Goal: Communication & Community: Ask a question

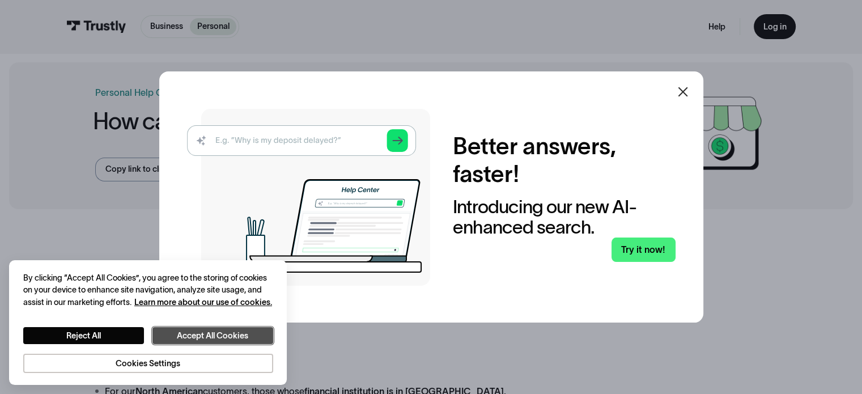
click at [225, 333] on button "Accept All Cookies" at bounding box center [213, 336] width 121 height 18
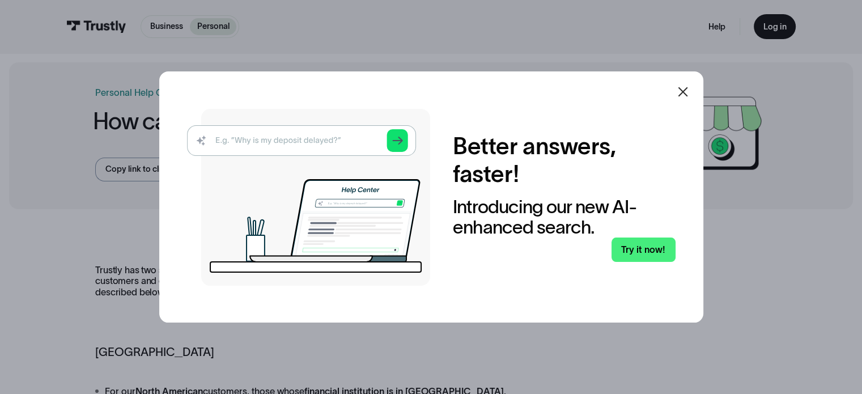
click at [689, 96] on icon at bounding box center [683, 92] width 14 height 14
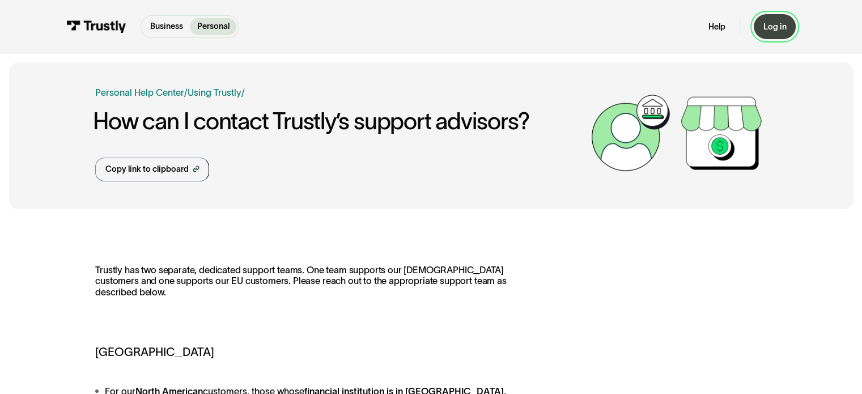
click at [782, 19] on link "Log in" at bounding box center [775, 26] width 42 height 24
click at [717, 24] on link "Help" at bounding box center [717, 27] width 17 height 11
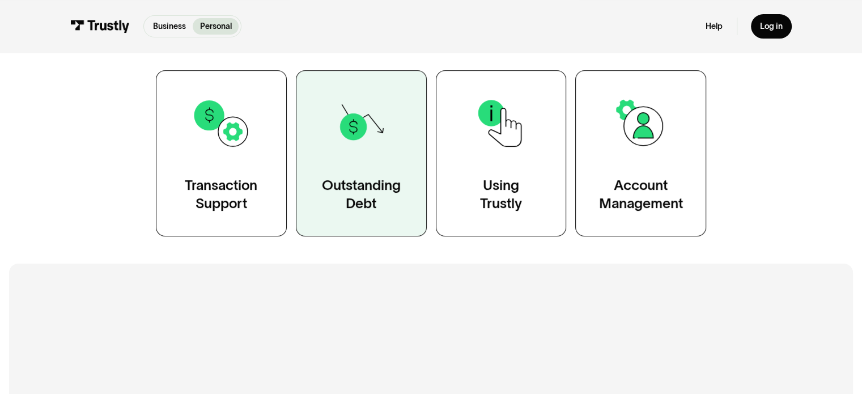
scroll to position [227, 0]
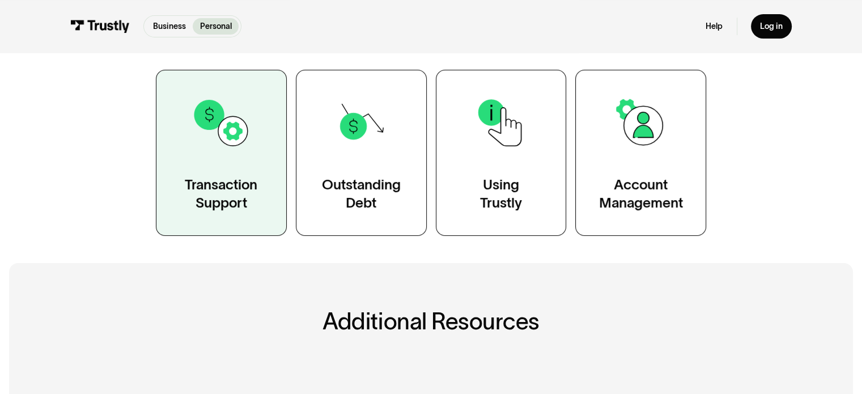
click at [220, 146] on img at bounding box center [222, 123] width 60 height 60
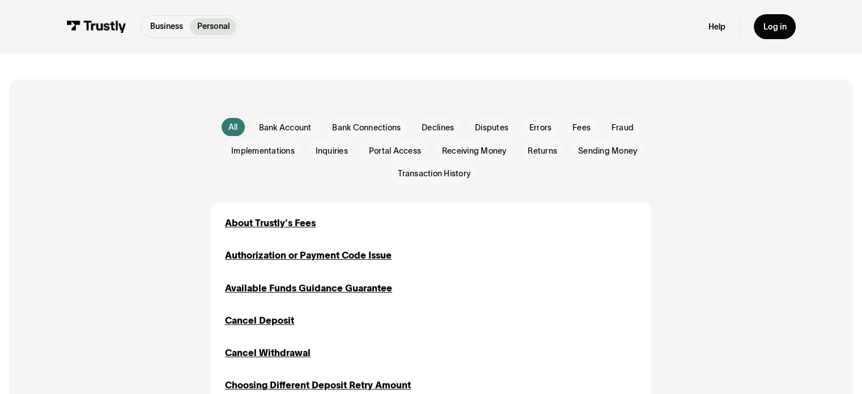
scroll to position [340, 0]
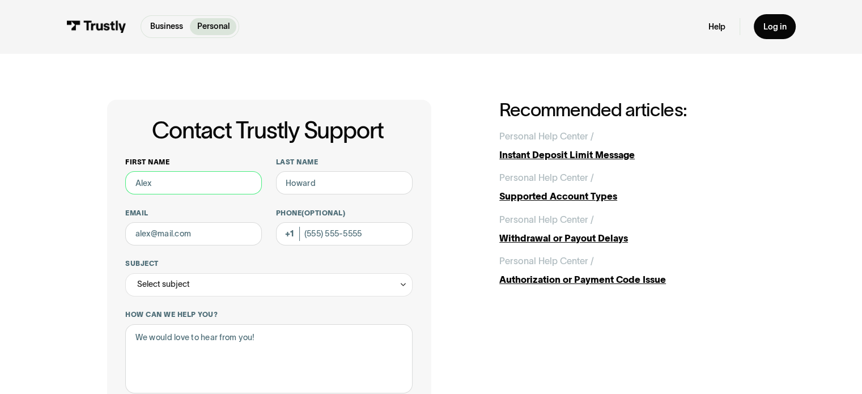
click at [170, 183] on input "First name" at bounding box center [193, 182] width 137 height 23
click at [481, 135] on div "Contact Trustly Support First name Last name Email Phone (Optional) Subject Sel…" at bounding box center [431, 365] width 649 height 531
click at [215, 185] on input "First name" at bounding box center [193, 182] width 137 height 23
type input "robby"
type input "chakler"
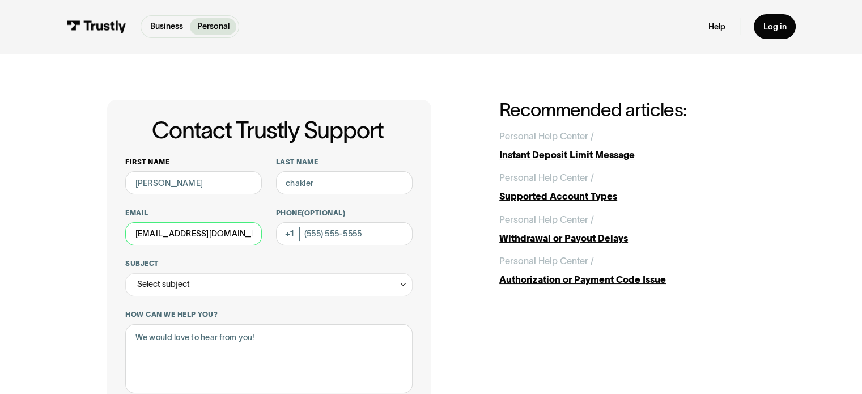
type input "[EMAIL_ADDRESS][DOMAIN_NAME]"
type input "[PHONE_NUMBER]"
click at [2, 262] on div "Contact Trustly Support First name robby Last name chakler Email rjc275@gmail.c…" at bounding box center [431, 364] width 862 height 623
click at [202, 268] on label "Subject" at bounding box center [268, 263] width 287 height 9
click at [202, 273] on input "Subject" at bounding box center [268, 284] width 287 height 23
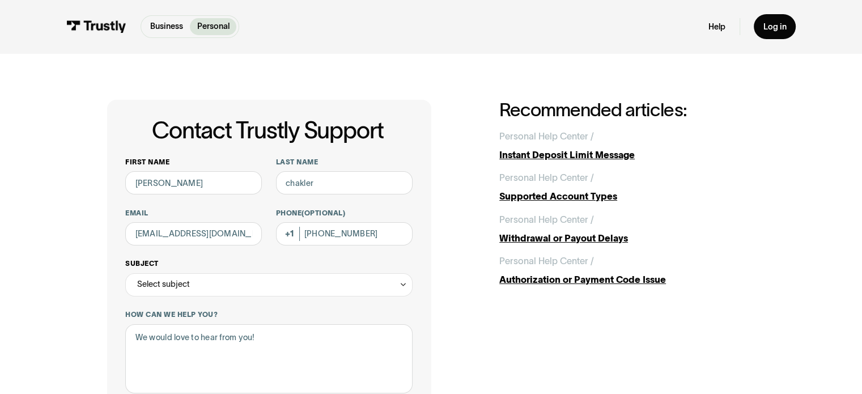
click at [212, 281] on div "Select subject" at bounding box center [268, 284] width 287 height 23
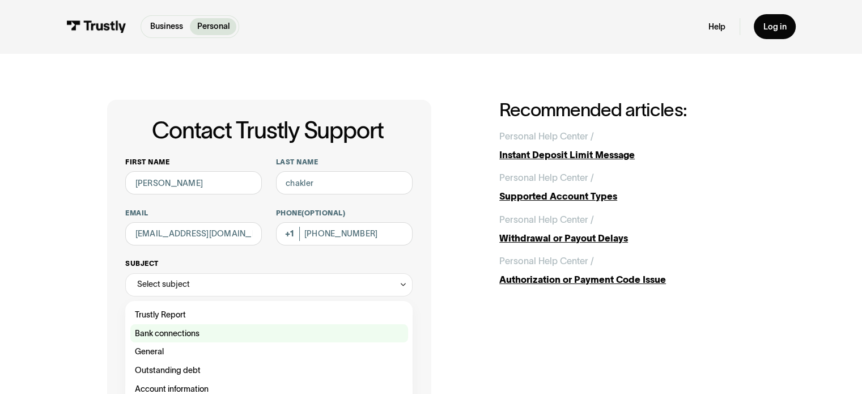
click at [150, 338] on div "Contact Trustly Support" at bounding box center [269, 333] width 278 height 19
type input "**********"
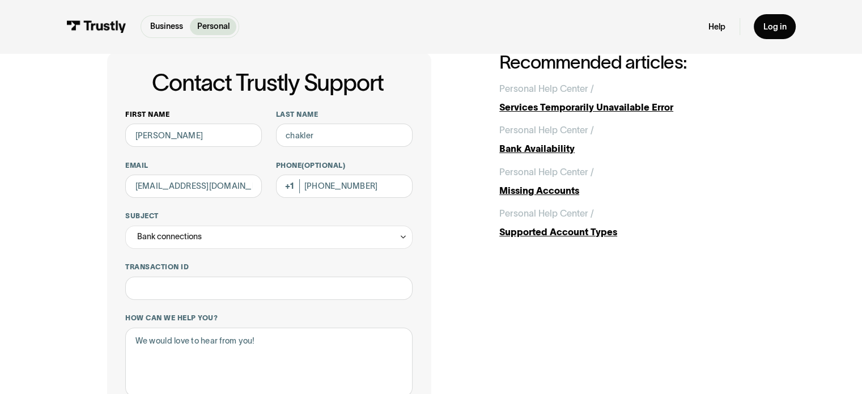
scroll to position [113, 0]
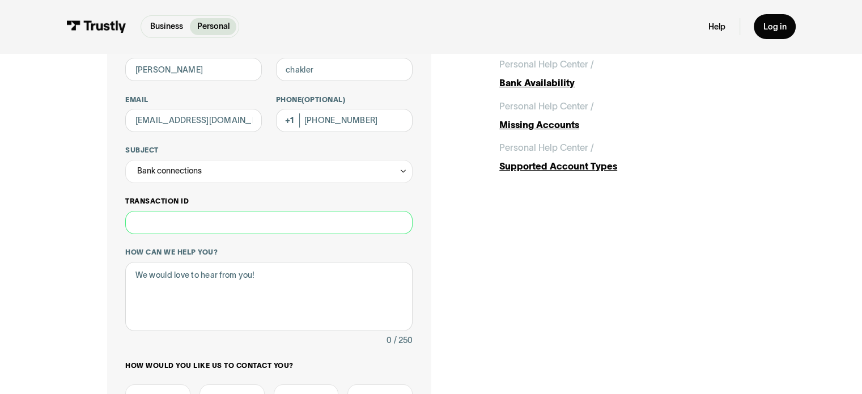
click at [195, 212] on input "Transaction ID" at bounding box center [268, 222] width 287 height 23
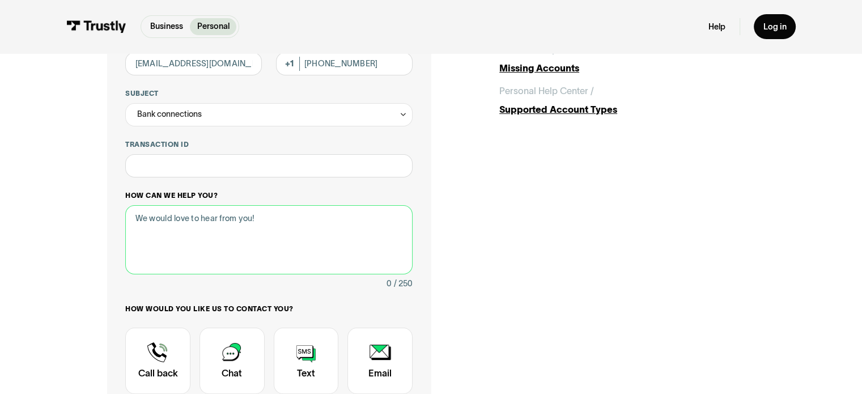
click at [306, 222] on textarea "How can we help you?" at bounding box center [268, 240] width 287 height 70
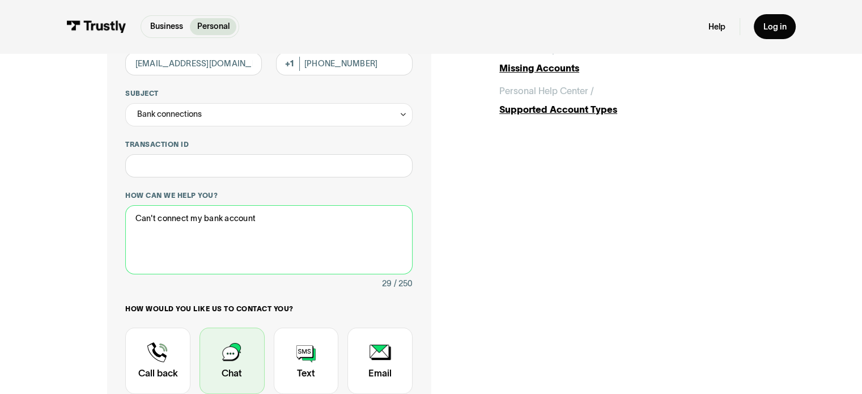
type textarea "Can't connect my bank account"
click at [237, 367] on div "Contact Trustly Support" at bounding box center [232, 361] width 65 height 67
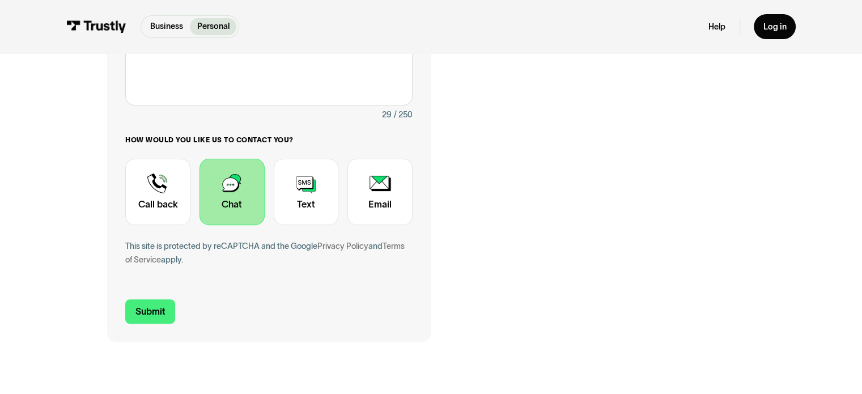
scroll to position [340, 0]
click at [150, 318] on input "Submit" at bounding box center [150, 310] width 50 height 24
type input "[PHONE_NUMBER]"
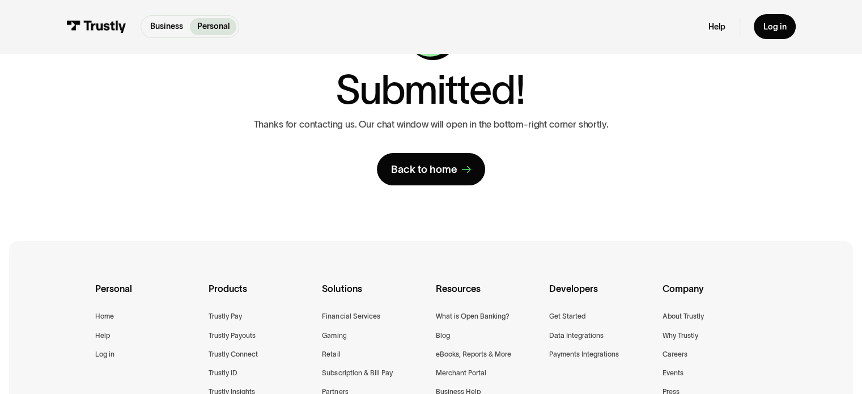
scroll to position [0, 0]
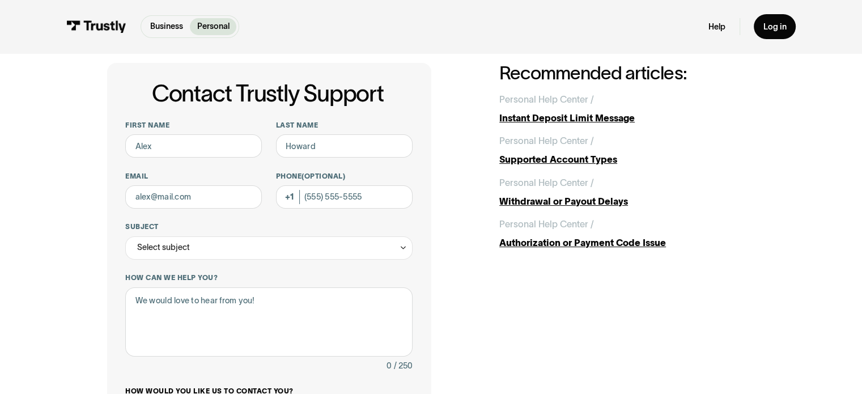
scroll to position [57, 0]
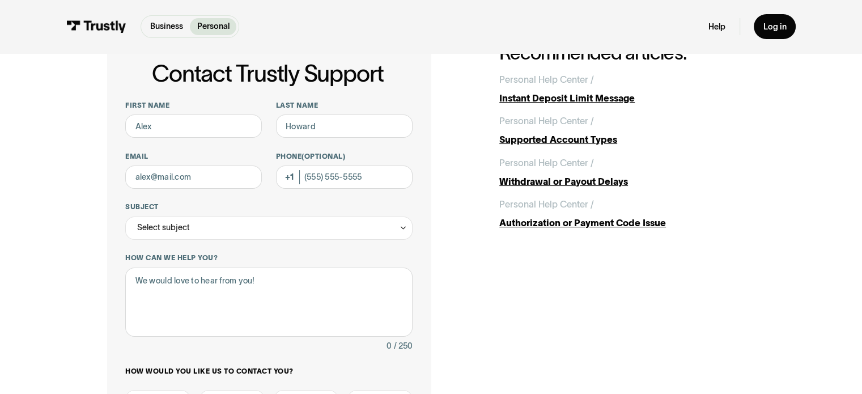
click at [193, 147] on div "First name Last name Email Phone (Optional) Subject Select subject Trustly Repo…" at bounding box center [268, 307] width 287 height 412
click at [194, 130] on input "First name" at bounding box center [193, 126] width 137 height 23
type input "[PERSON_NAME]"
type input "CHAKLER"
type input "[EMAIL_ADDRESS][DOMAIN_NAME]"
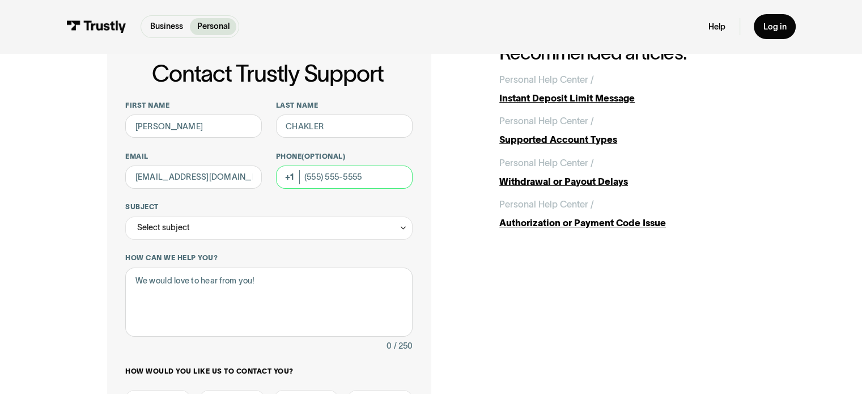
type input "[PHONE_NUMBER]"
click at [314, 121] on input "CHAKLER" at bounding box center [344, 126] width 137 height 23
type input "Chakler"
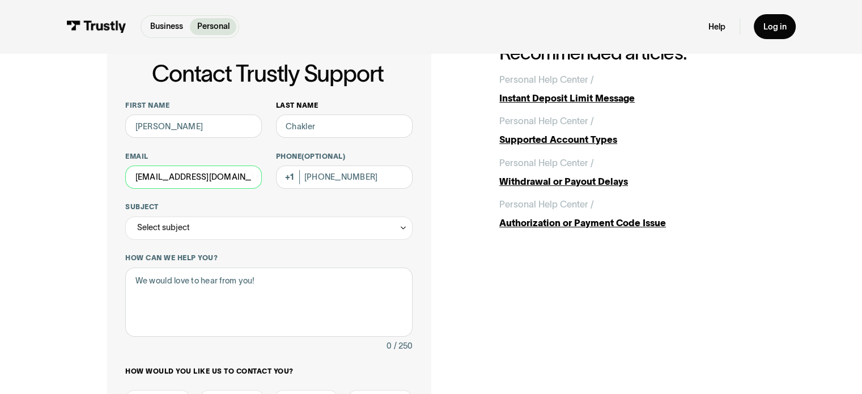
type input "[EMAIL_ADDRESS][DOMAIN_NAME]"
click at [335, 222] on div "Select subject" at bounding box center [268, 228] width 287 height 23
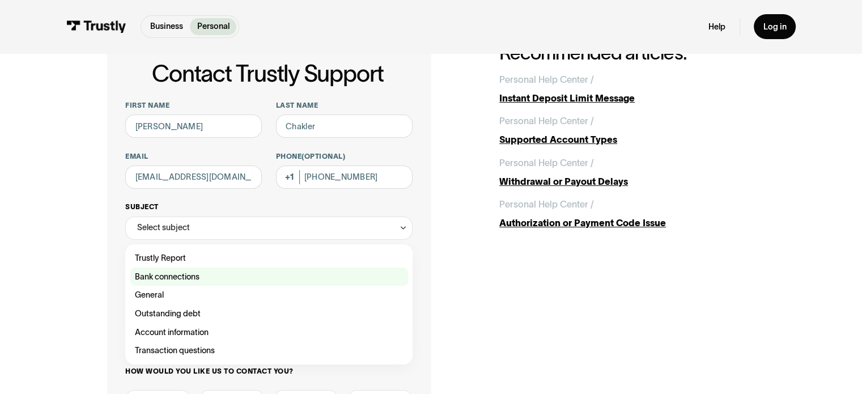
click at [261, 272] on div "Contact Trustly Support" at bounding box center [269, 277] width 278 height 19
type input "**********"
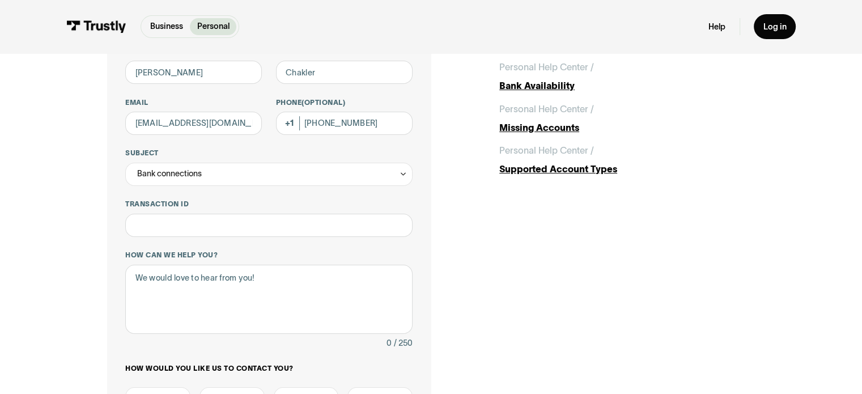
scroll to position [227, 0]
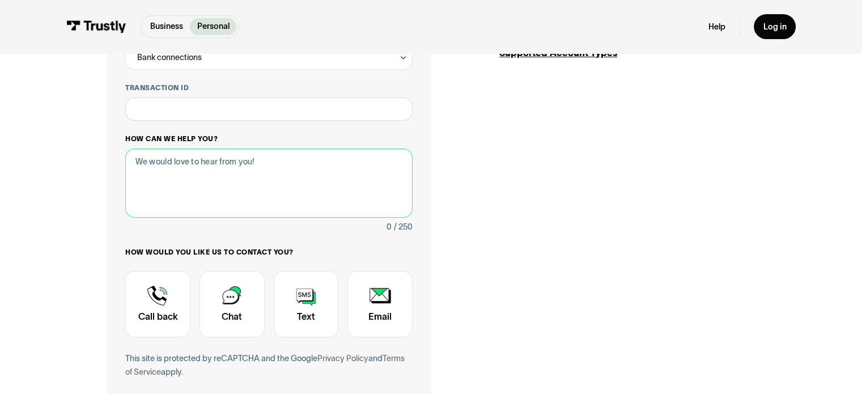
click at [195, 194] on textarea "How can we help you?" at bounding box center [268, 184] width 287 height 70
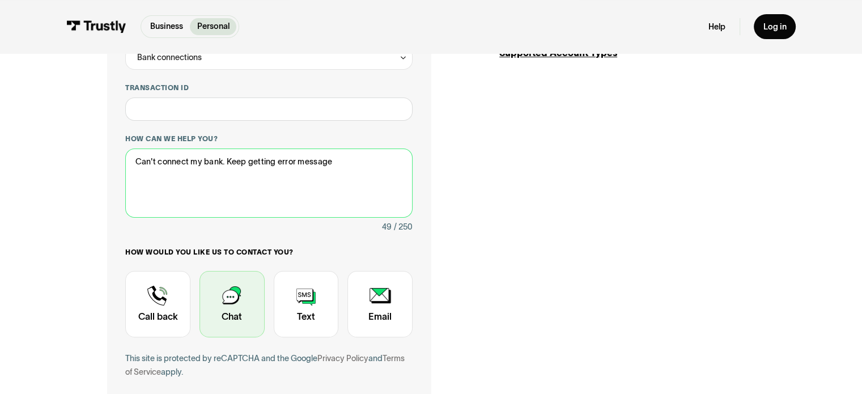
type textarea "Can't connect my bank. Keep getting error message"
click at [238, 310] on div "Contact Trustly Support" at bounding box center [232, 304] width 65 height 67
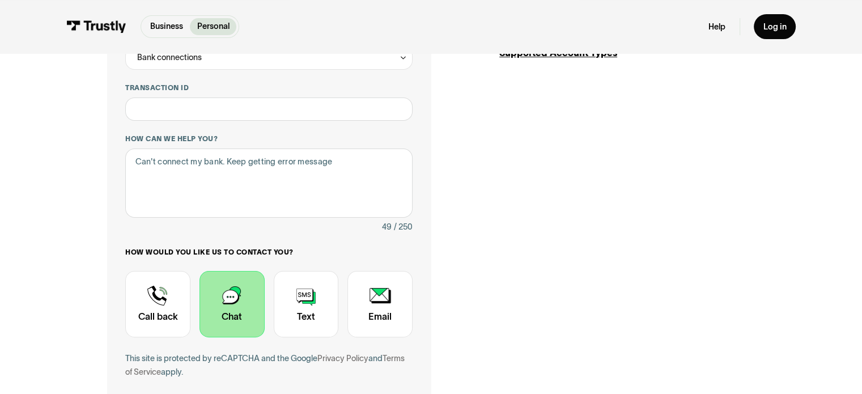
scroll to position [340, 0]
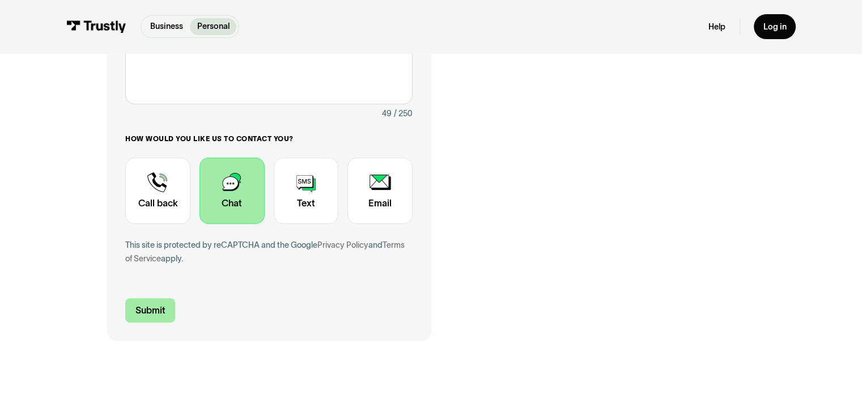
click at [134, 311] on input "Submit" at bounding box center [150, 310] width 50 height 24
type input "[PHONE_NUMBER]"
